Goal: Task Accomplishment & Management: Manage account settings

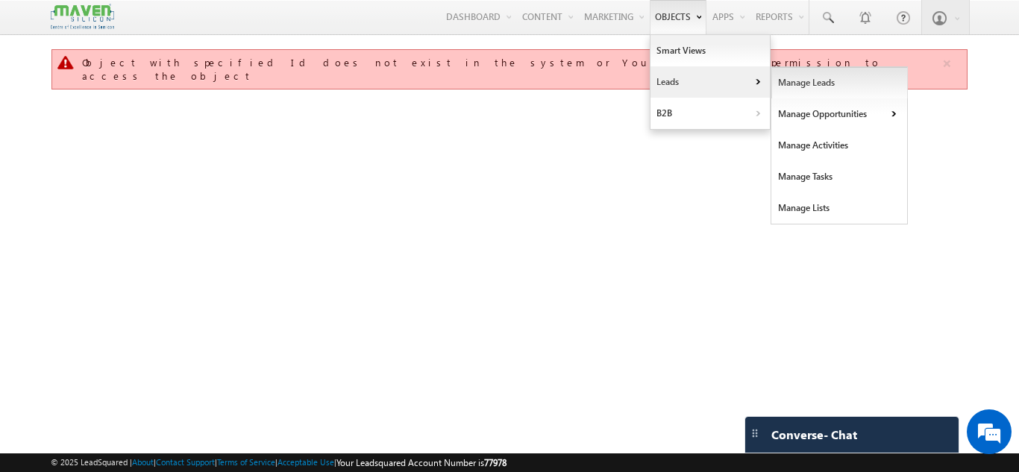
click at [811, 79] on link "Manage Leads" at bounding box center [839, 82] width 137 height 31
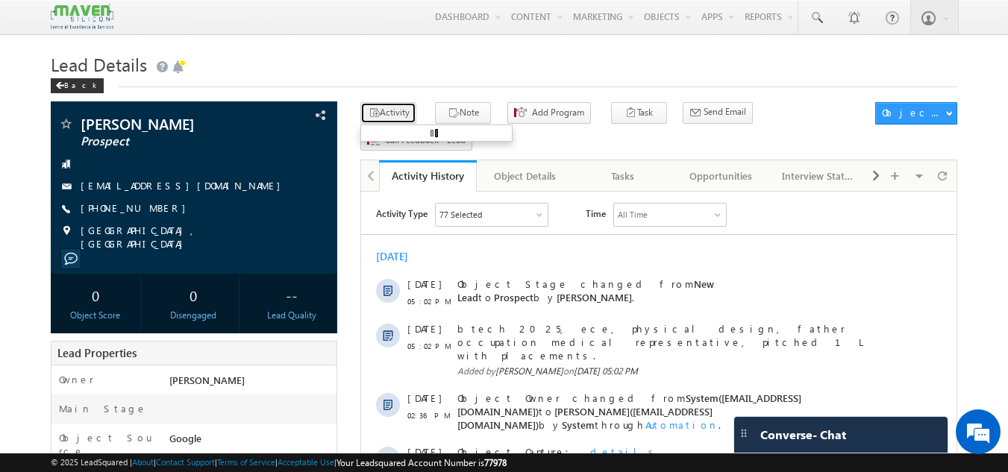
click at [404, 110] on button "Activity" at bounding box center [388, 113] width 56 height 22
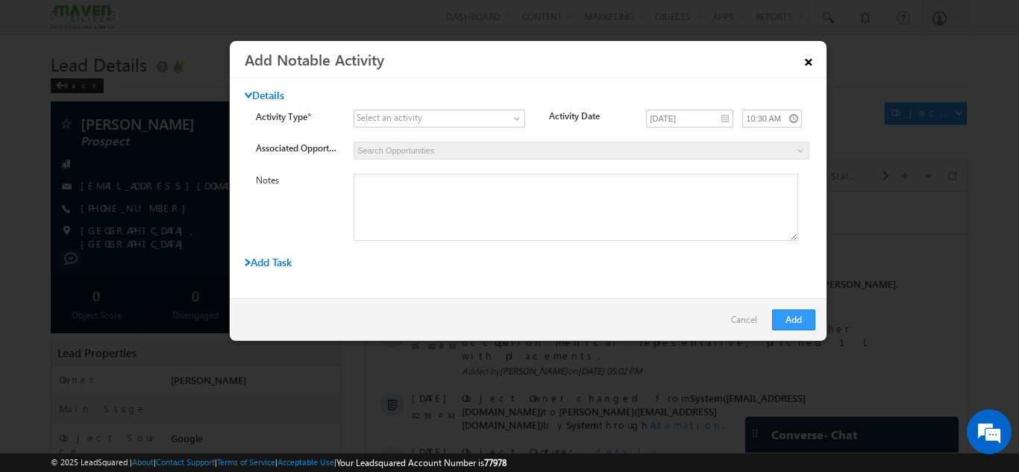
click at [805, 63] on link "×" at bounding box center [808, 59] width 25 height 26
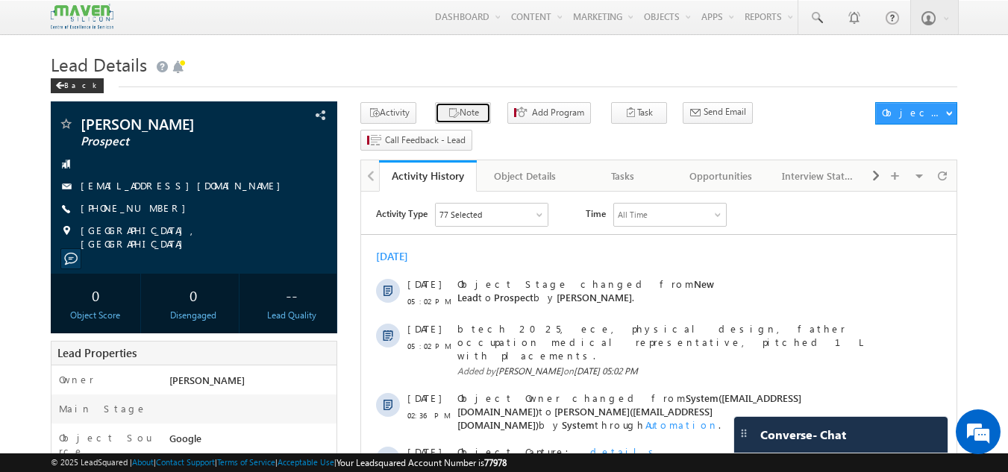
click at [454, 116] on button "Note" at bounding box center [463, 113] width 56 height 22
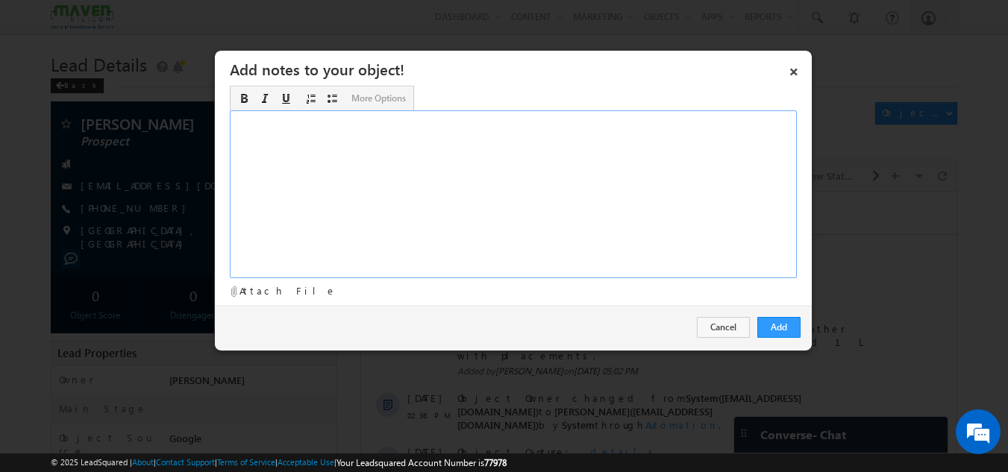
click at [452, 151] on div "Rich Text Editor, Description-inline-editor-div" at bounding box center [513, 194] width 567 height 168
click at [780, 330] on button "Add" at bounding box center [778, 327] width 43 height 21
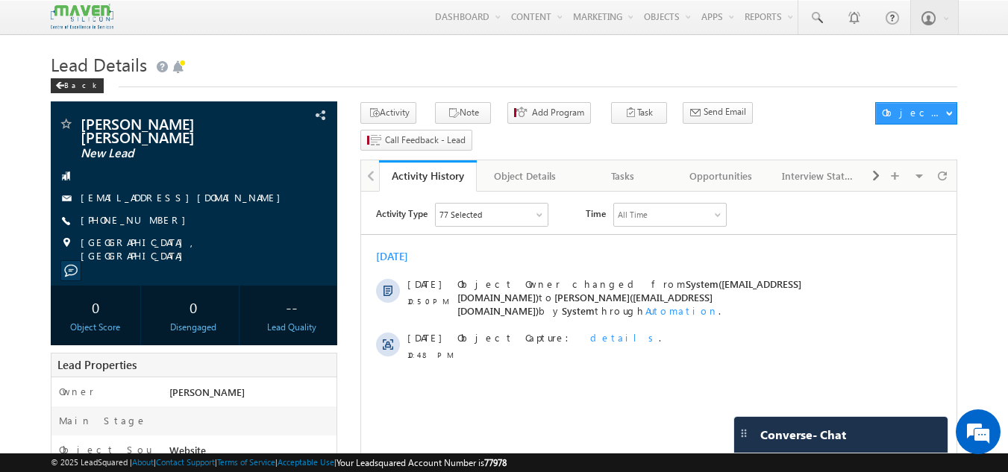
click at [780, 372] on html "Activity Type 77 Selected Select All Sales Activities 1 Sales Activity Opportun…" at bounding box center [658, 286] width 595 height 189
click at [465, 116] on button "Note" at bounding box center [463, 113] width 56 height 22
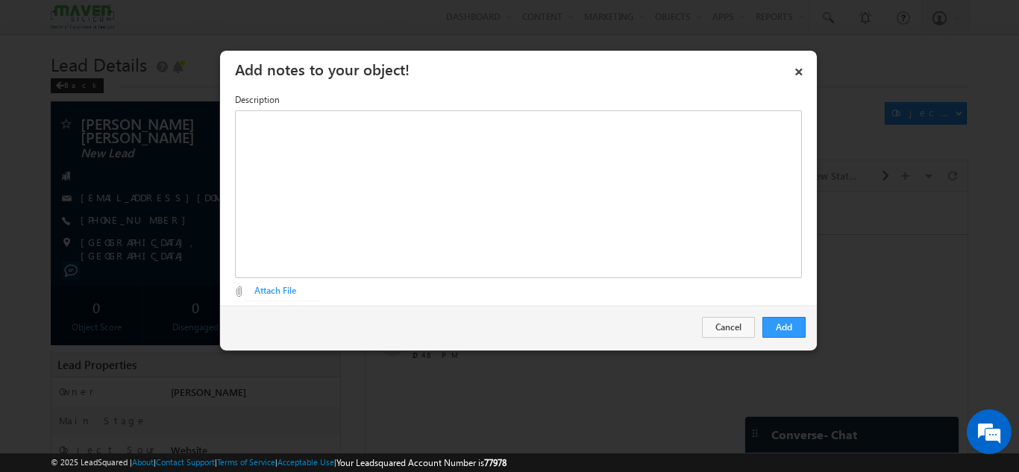
click at [439, 102] on button "Note" at bounding box center [467, 113] width 56 height 22
click at [398, 131] on div "Rich Text Editor, Description-inline-editor-div" at bounding box center [518, 194] width 567 height 168
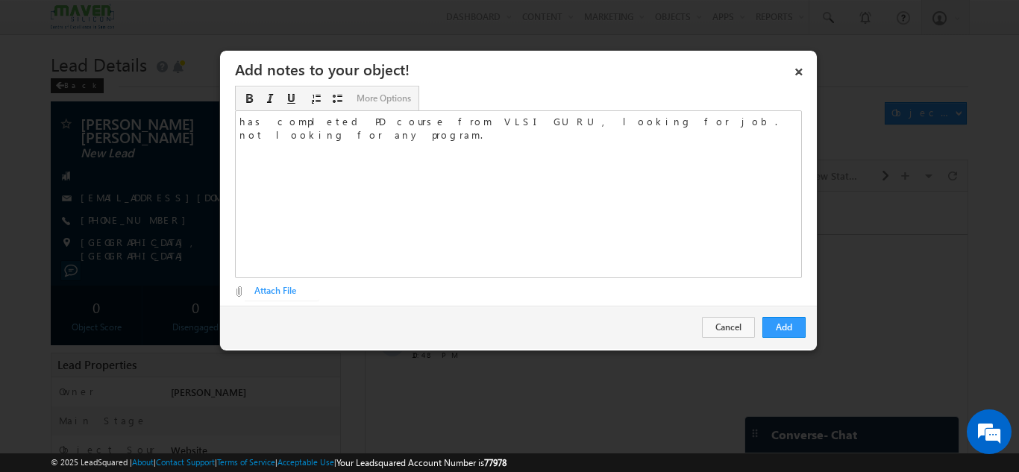
click at [785, 341] on div "Add Cancel" at bounding box center [518, 327] width 597 height 43
click at [792, 331] on button "Add" at bounding box center [783, 327] width 43 height 21
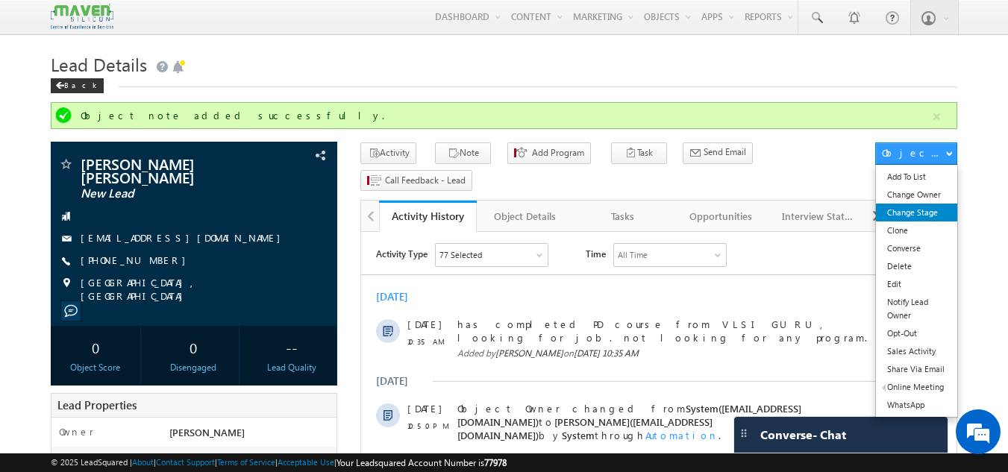
click at [931, 208] on link "Change Stage" at bounding box center [916, 213] width 81 height 18
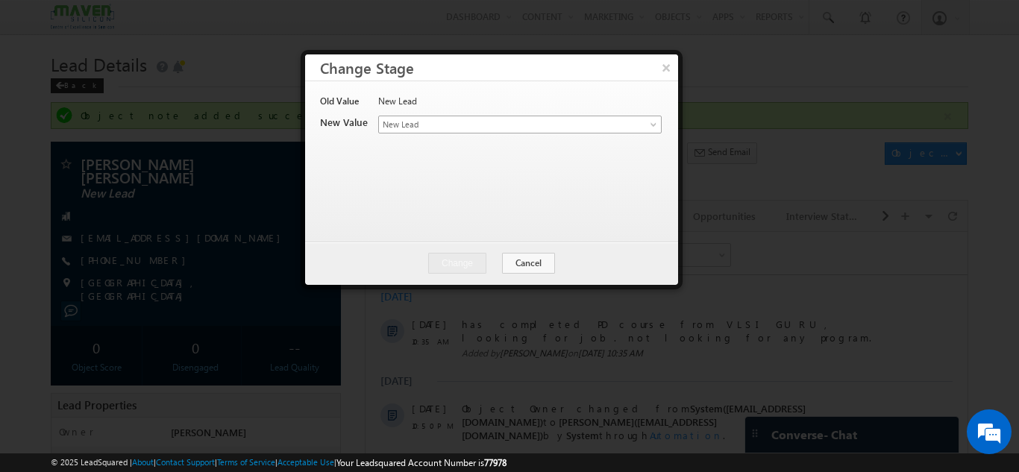
click at [502, 127] on span "New Lead" at bounding box center [495, 124] width 233 height 13
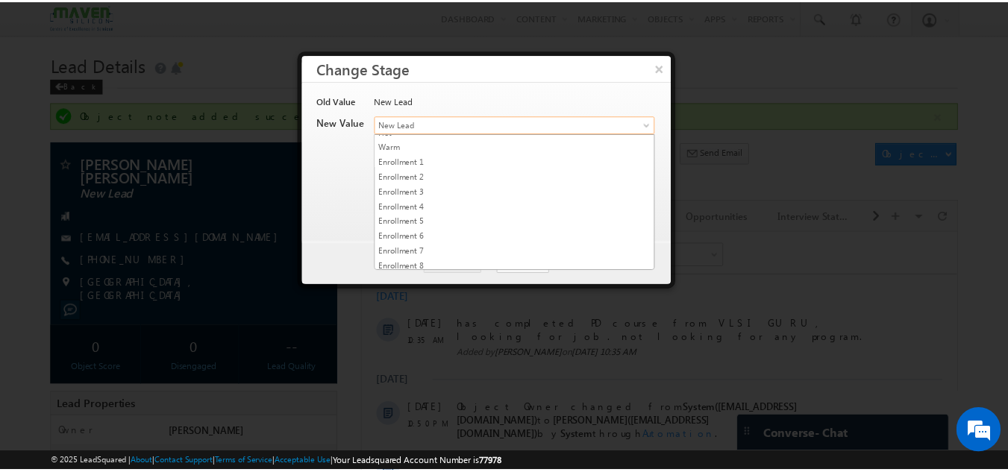
scroll to position [297, 0]
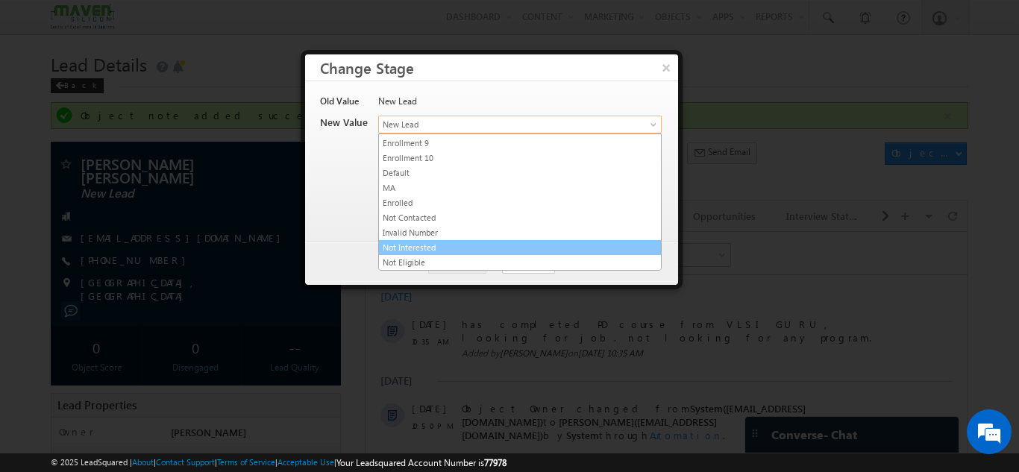
click at [440, 247] on link "Not Interested" at bounding box center [520, 247] width 282 height 13
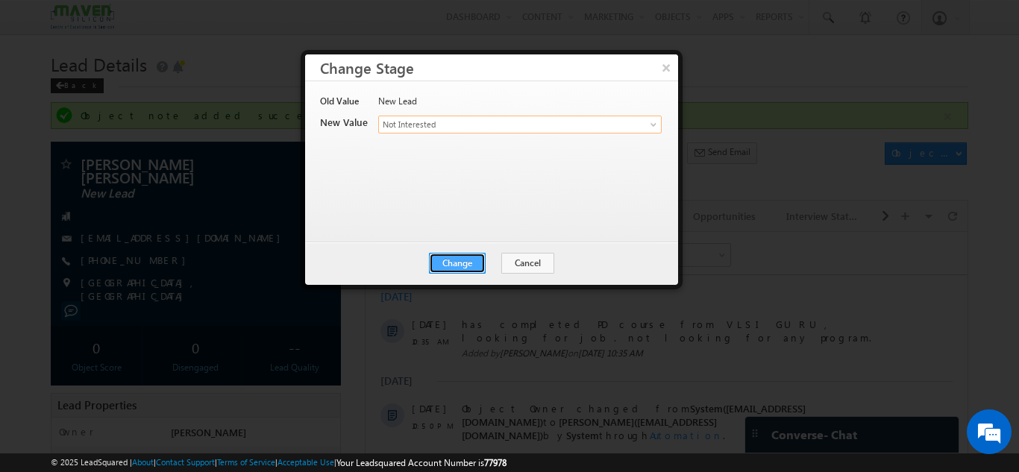
click at [468, 264] on button "Change" at bounding box center [457, 263] width 57 height 21
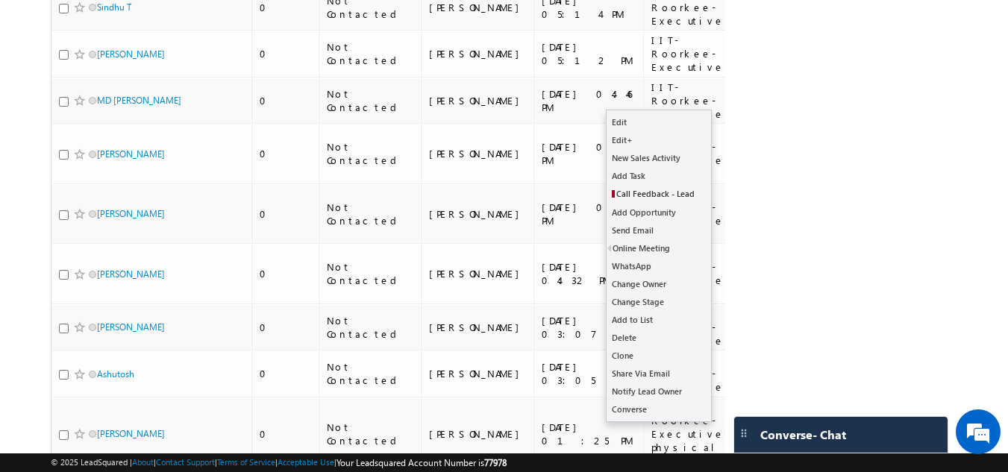
scroll to position [764, 0]
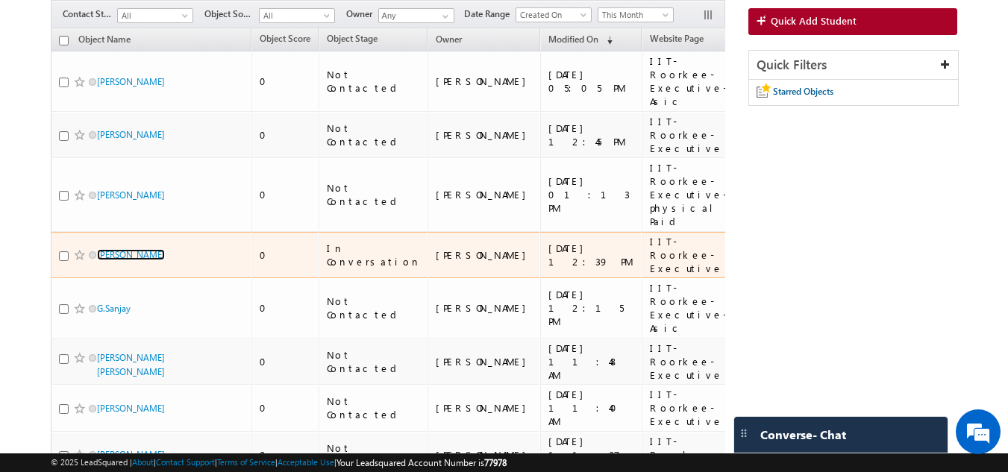
scroll to position [0, 0]
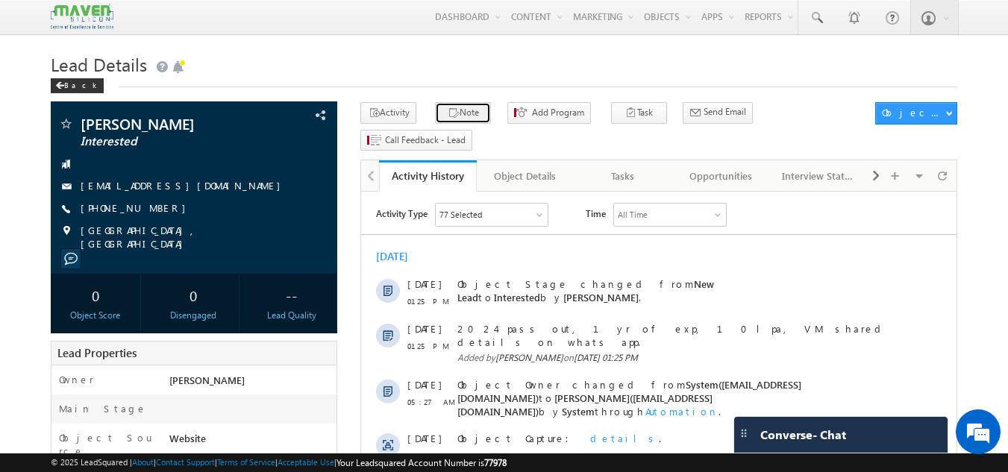
click at [463, 113] on button "Note" at bounding box center [463, 113] width 56 height 22
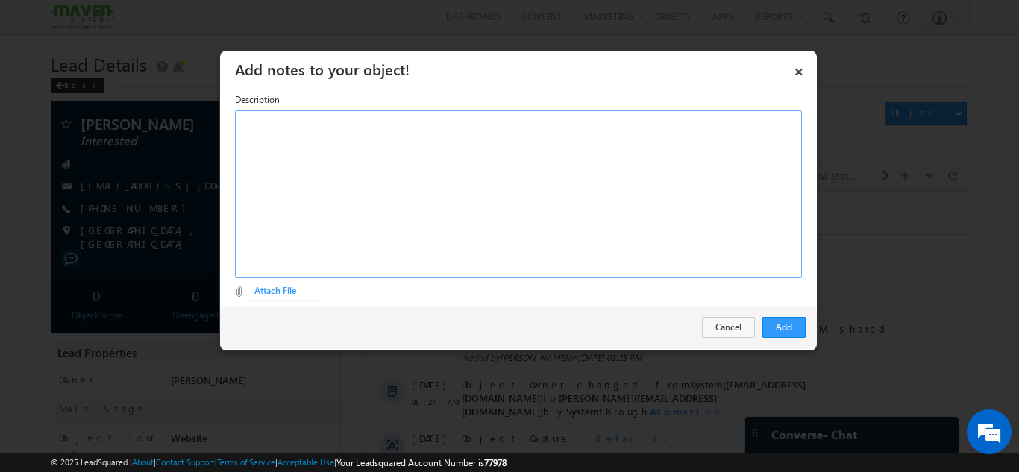
click at [445, 183] on div at bounding box center [518, 194] width 567 height 168
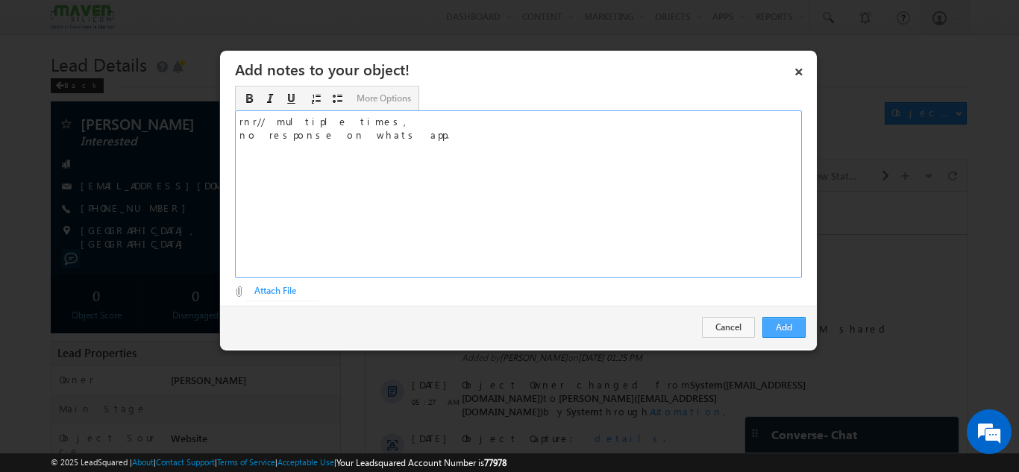
click at [787, 321] on button "Add" at bounding box center [783, 327] width 43 height 21
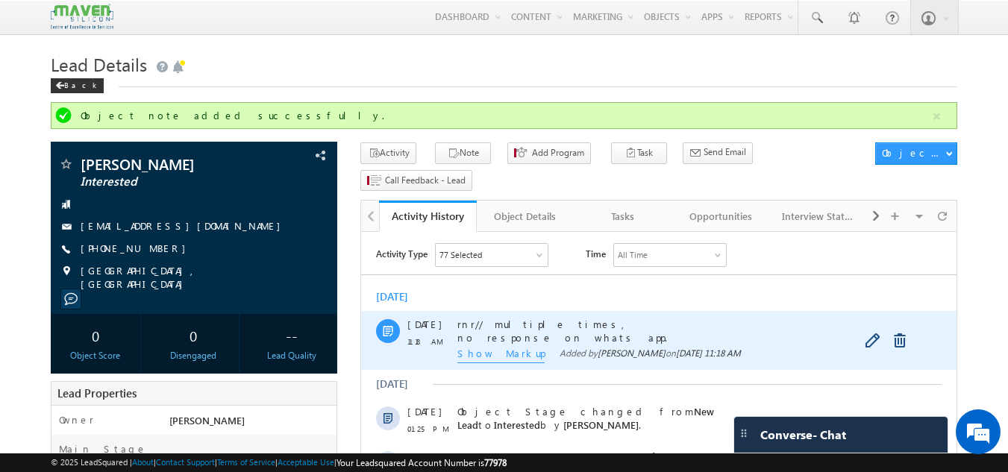
click at [492, 361] on span "Show Markup" at bounding box center [500, 355] width 87 height 16
click at [481, 363] on div "rnr// multiple times, no response on whats app. Hide Markup Added by Rohan on 1…" at bounding box center [675, 340] width 436 height 59
click at [486, 360] on span "Hide Markup" at bounding box center [501, 355] width 88 height 16
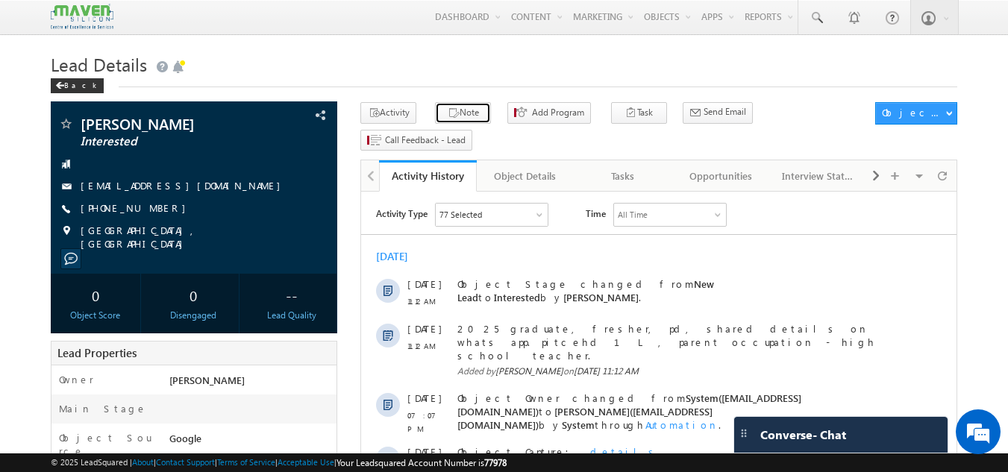
click at [467, 109] on button "Note" at bounding box center [463, 113] width 56 height 22
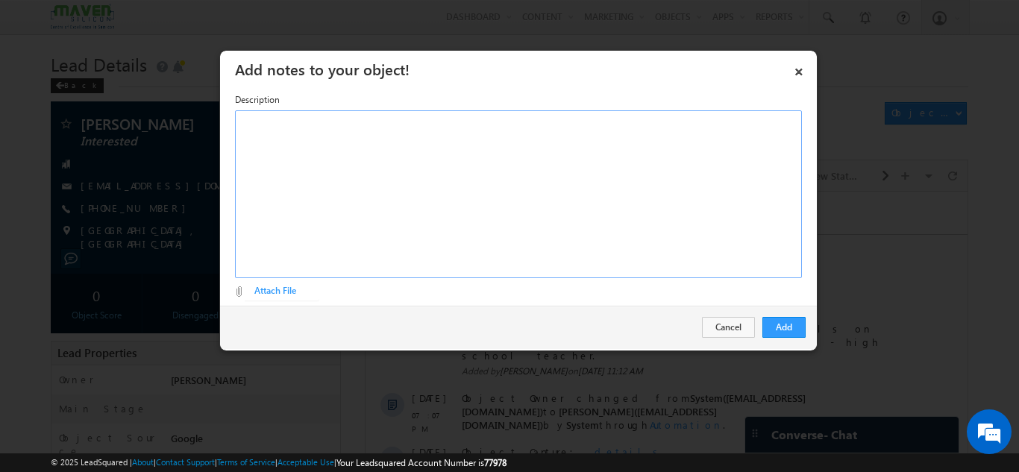
click at [438, 175] on div at bounding box center [518, 194] width 567 height 168
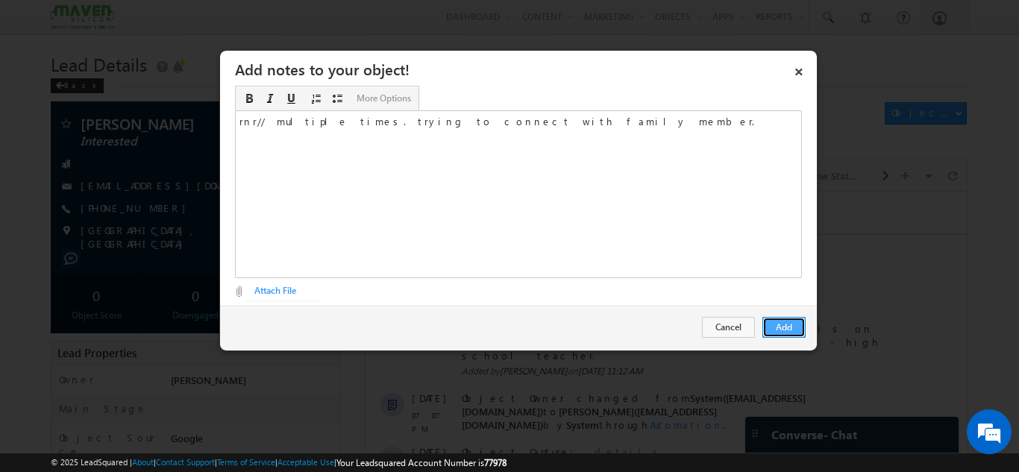
click at [775, 324] on button "Add" at bounding box center [783, 327] width 43 height 21
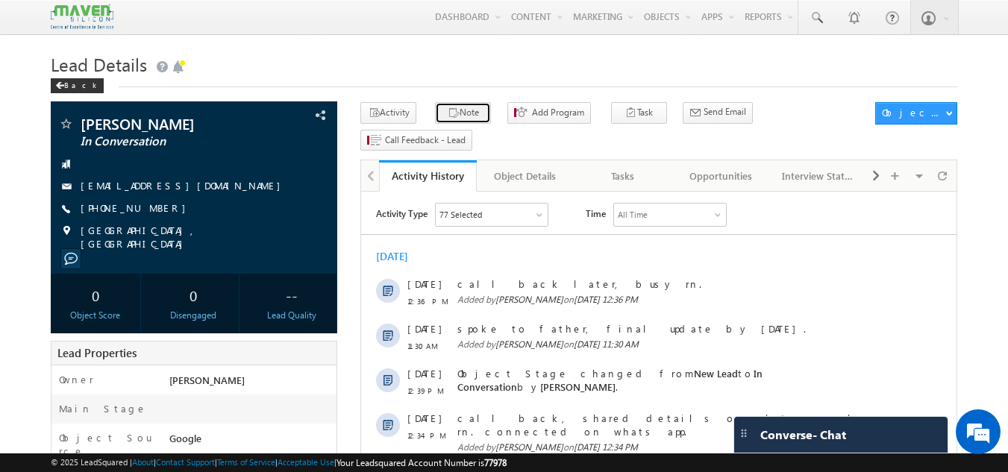
click at [448, 116] on icon "button" at bounding box center [454, 114] width 12 height 14
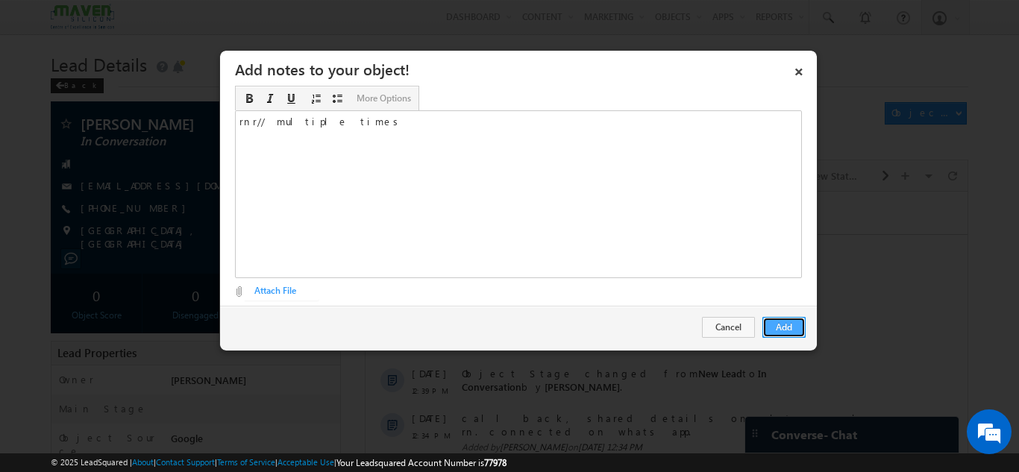
click at [797, 328] on button "Add" at bounding box center [783, 327] width 43 height 21
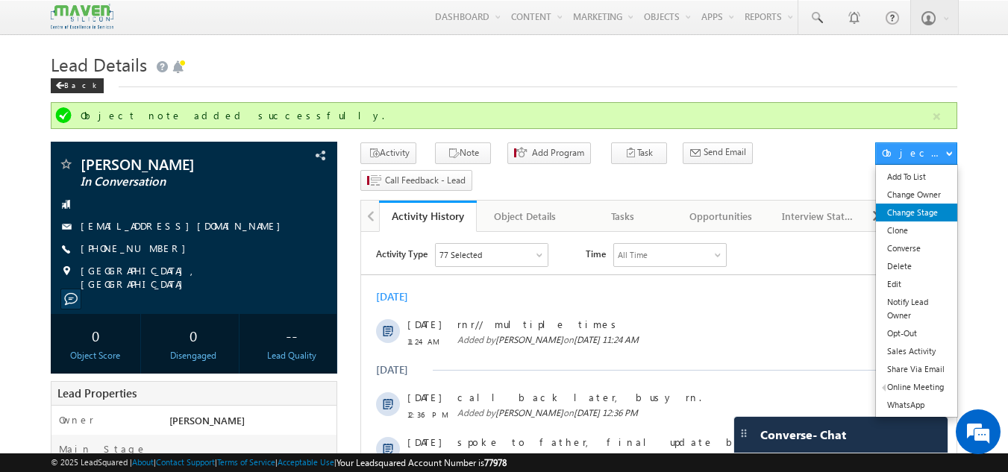
click at [916, 213] on link "Change Stage" at bounding box center [916, 213] width 81 height 18
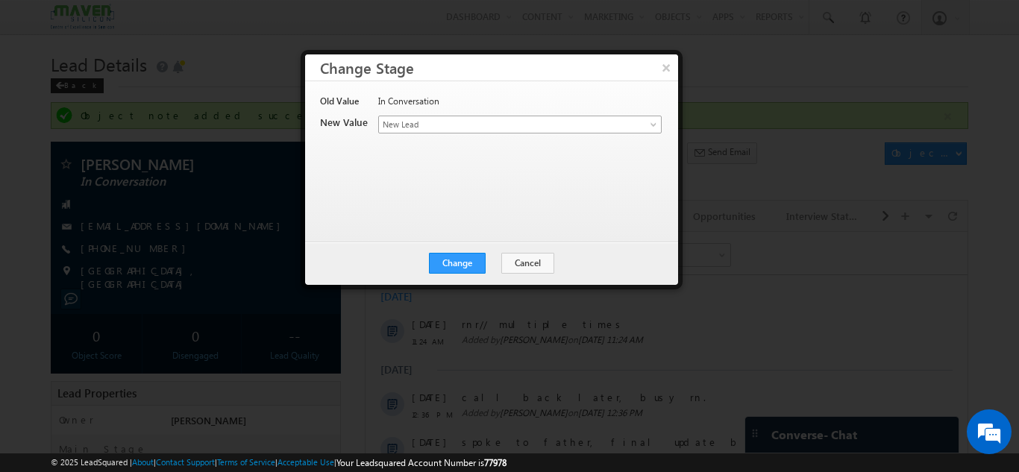
click at [474, 119] on span "New Lead" at bounding box center [495, 124] width 233 height 13
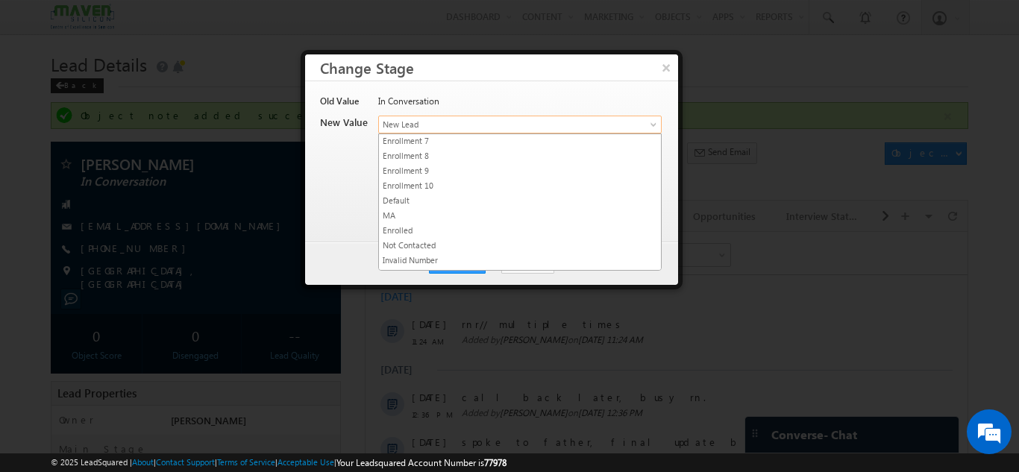
scroll to position [297, 0]
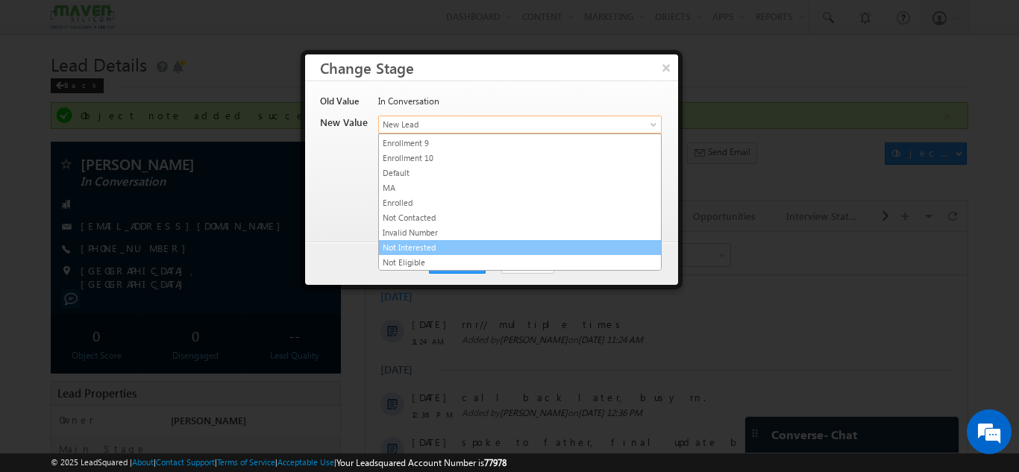
click at [439, 251] on link "Not Interested" at bounding box center [520, 247] width 282 height 13
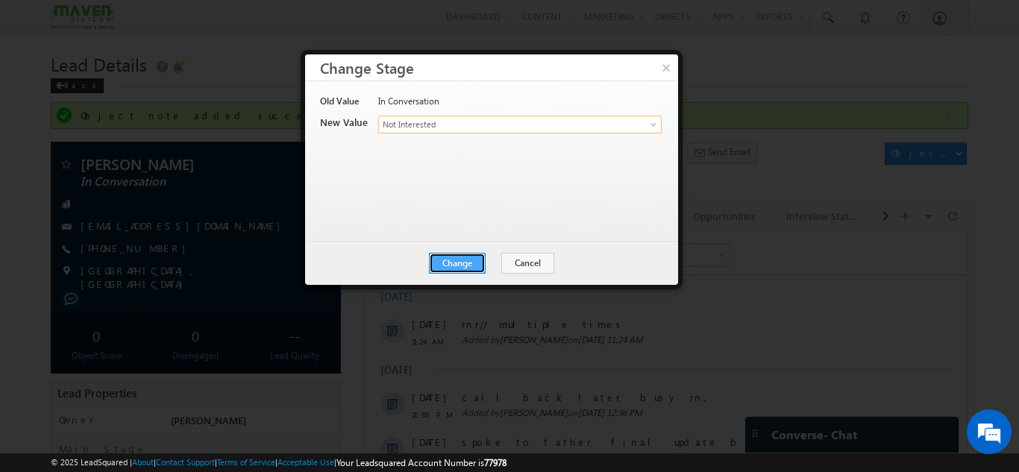
click at [464, 260] on button "Change" at bounding box center [457, 263] width 57 height 21
